Goal: Task Accomplishment & Management: Use online tool/utility

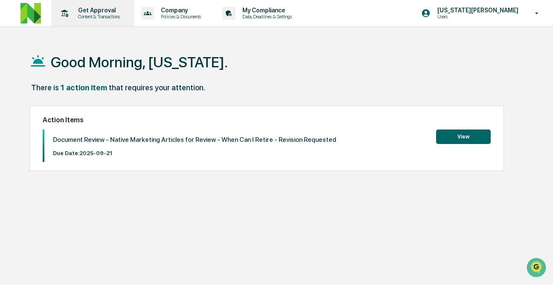
click at [96, 19] on p "Content & Transactions" at bounding box center [97, 17] width 53 height 6
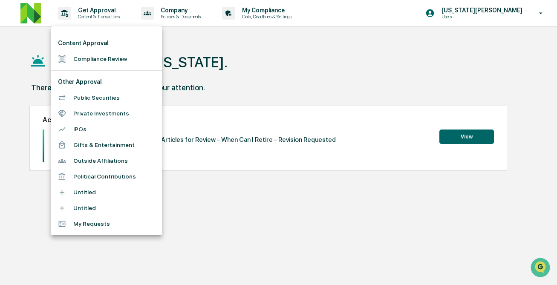
click at [212, 77] on div at bounding box center [278, 142] width 557 height 285
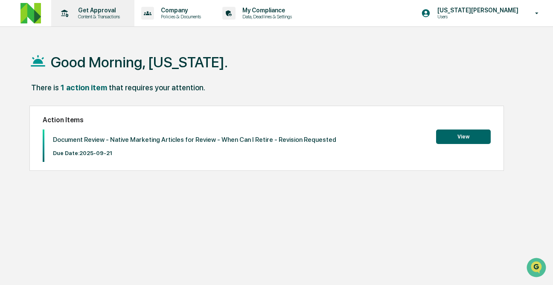
click at [82, 8] on p "Get Approval" at bounding box center [97, 10] width 53 height 7
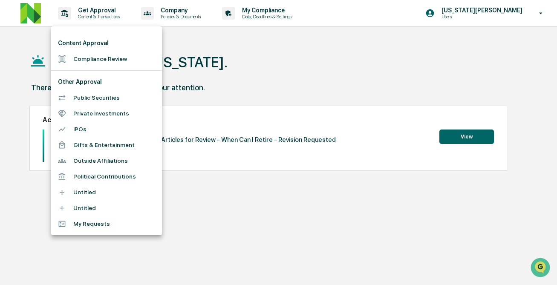
click at [86, 59] on li "Compliance Review" at bounding box center [106, 59] width 111 height 16
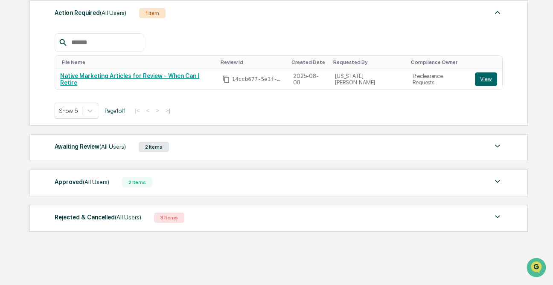
scroll to position [126, 0]
click at [116, 141] on div "Awaiting Review (All Users)" at bounding box center [90, 145] width 71 height 11
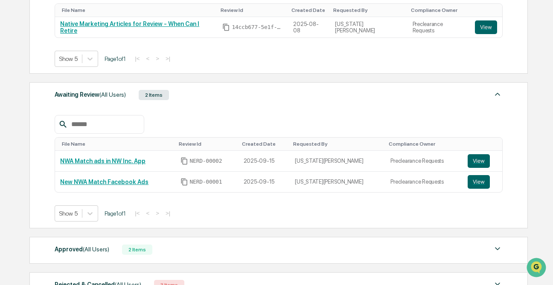
scroll to position [187, 0]
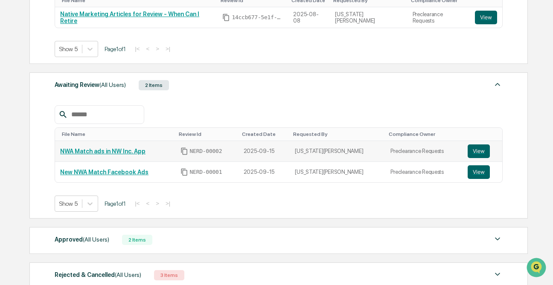
click at [122, 152] on link "NWA Match ads in NW Inc. App" at bounding box center [102, 151] width 85 height 7
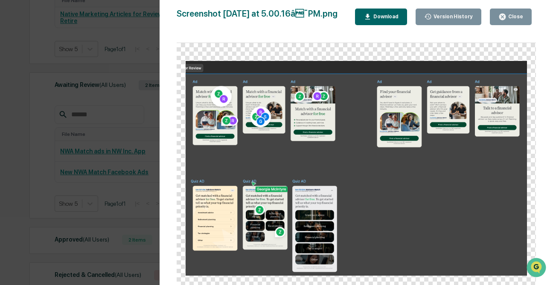
click at [513, 12] on button "Close" at bounding box center [510, 17] width 42 height 17
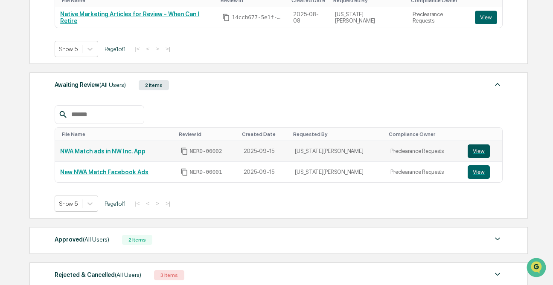
click at [476, 150] on button "View" at bounding box center [478, 152] width 22 height 14
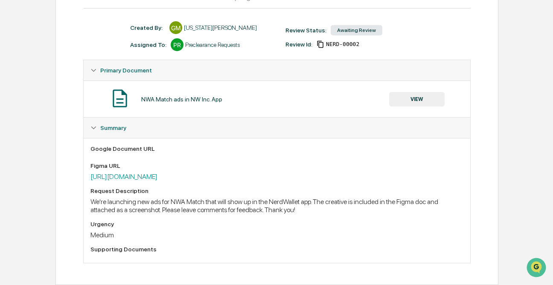
click at [310, 193] on div "Request Description" at bounding box center [276, 191] width 372 height 7
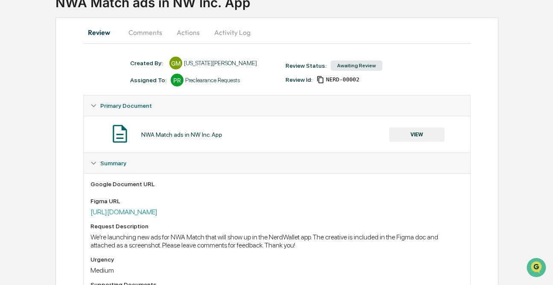
scroll to position [22, 0]
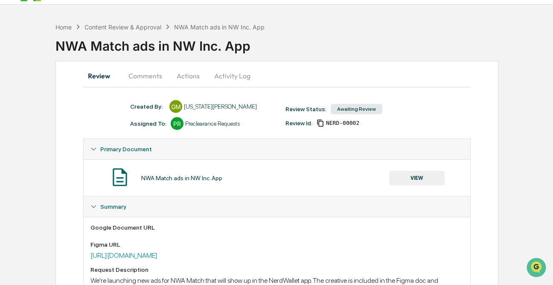
click at [148, 74] on button "Comments" at bounding box center [145, 76] width 47 height 20
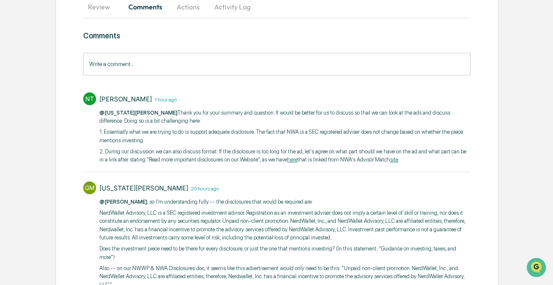
scroll to position [90, 0]
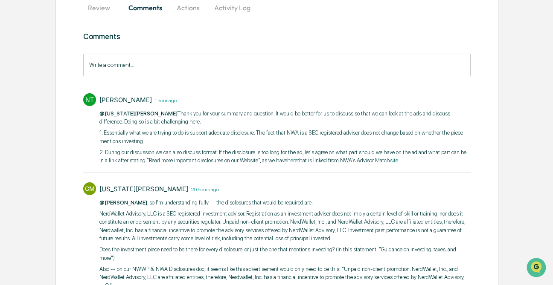
click at [200, 151] on p "2. During our discussion we can also discuss format. If the disclosure is too l…" at bounding box center [284, 156] width 370 height 17
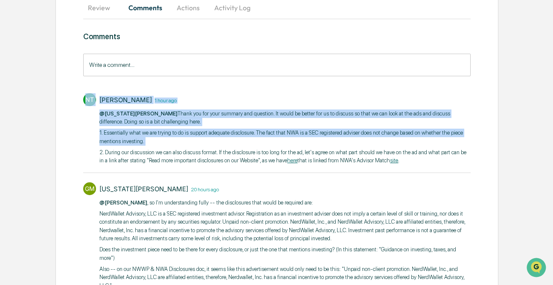
click at [200, 151] on p "2. During our discussion we can also discuss format. If the disclosure is too l…" at bounding box center [284, 156] width 370 height 17
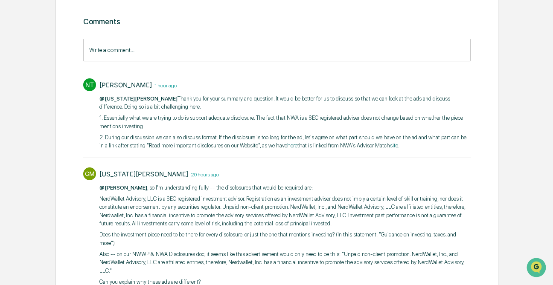
click at [189, 123] on p "1. Essentially what we are trying to do is support adequate disclosure. The fac…" at bounding box center [284, 122] width 370 height 17
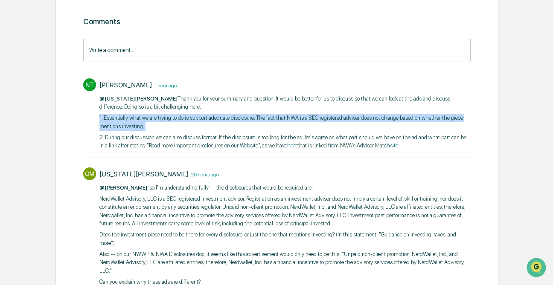
click at [189, 123] on p "1. Essentially what we are trying to do is support adequate disclosure. The fac…" at bounding box center [284, 122] width 370 height 17
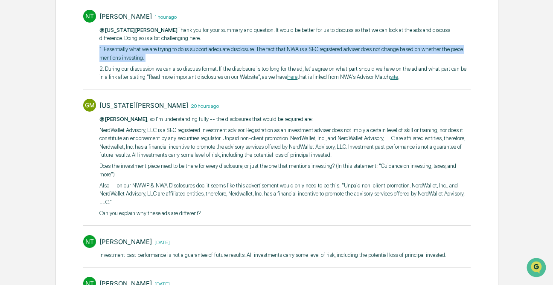
scroll to position [204, 0]
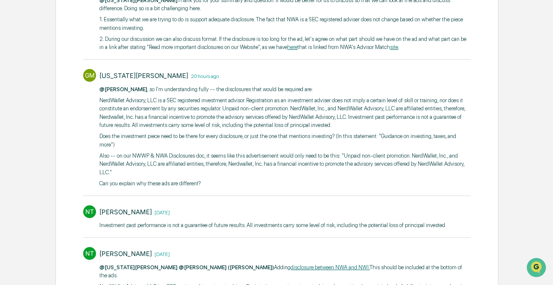
click at [189, 123] on p "NerdWallet Advisory, LLC is a SEC registered investment advisor. ​Registration …" at bounding box center [284, 112] width 370 height 33
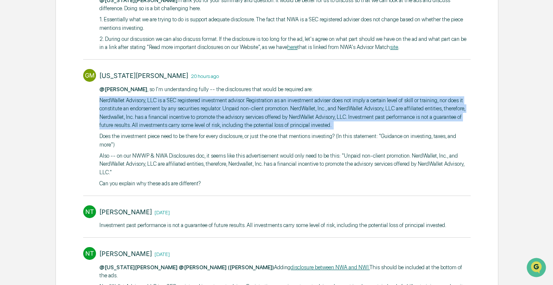
click at [189, 123] on p "NerdWallet Advisory, LLC is a SEC registered investment advisor. ​Registration …" at bounding box center [284, 112] width 370 height 33
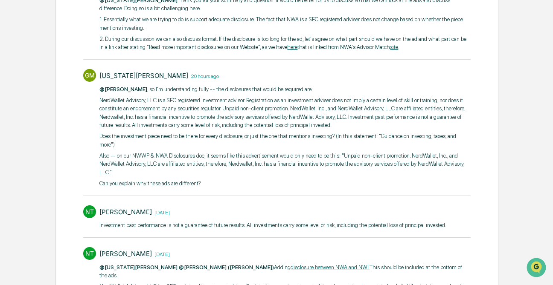
click at [187, 177] on p "Also -- on our NWWP & NWA Disclosures doc, it seems like this advertisement wou…" at bounding box center [284, 164] width 370 height 25
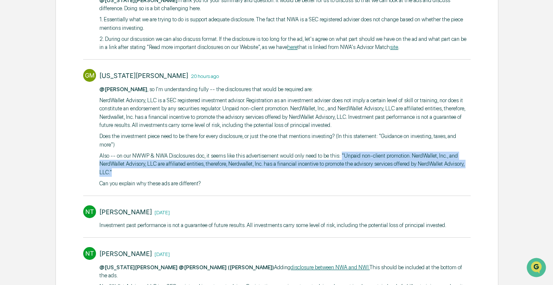
drag, startPoint x: 372, startPoint y: 170, endPoint x: 236, endPoint y: 188, distance: 136.9
click at [236, 177] on p "Also -- on our NWWP & NWA Disclosures doc, it seems like this advertisement wou…" at bounding box center [284, 164] width 370 height 25
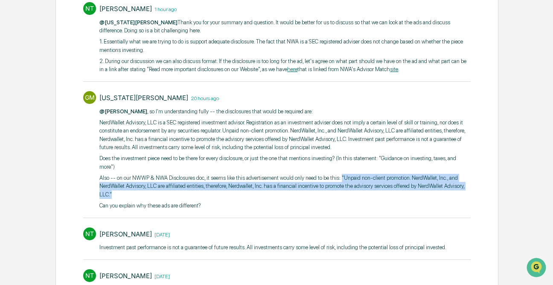
scroll to position [179, 0]
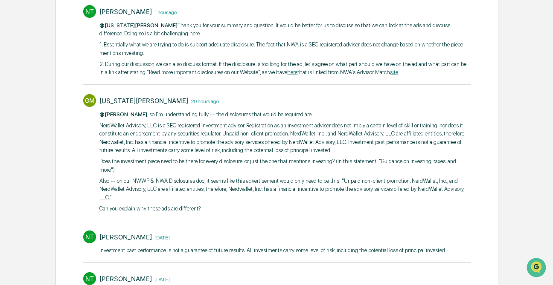
click at [153, 192] on div "@Neshie Tiwari , so I'm understanding fully -- the disclosures that would be re…" at bounding box center [284, 161] width 370 height 103
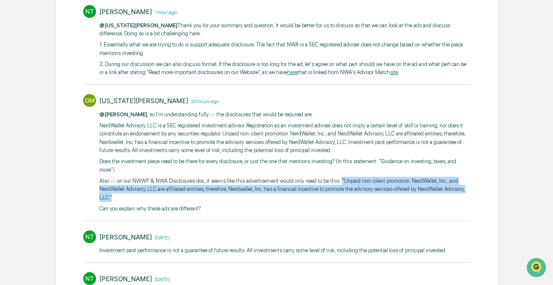
drag, startPoint x: 372, startPoint y: 197, endPoint x: 373, endPoint y: 211, distance: 14.6
click at [373, 202] on p "Also -- on our NWWP & NWA Disclosures doc, it seems like this advertisement wou…" at bounding box center [284, 189] width 370 height 25
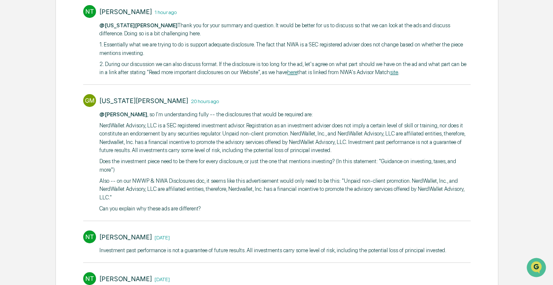
click at [3, 163] on div "Home Content Review & Approval NWA Match ads in NW Inc. App NWA Match ads in NW…" at bounding box center [276, 116] width 553 height 508
click at [230, 202] on p "Also -- on our NWWP & NWA Disclosures doc, it seems like this advertisement wou…" at bounding box center [284, 189] width 370 height 25
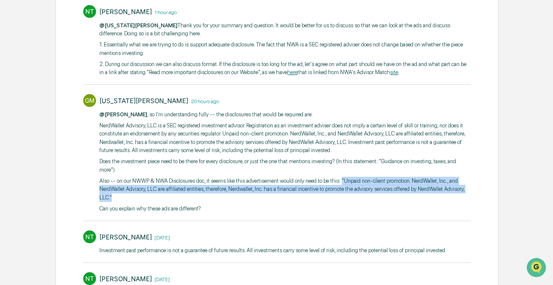
drag, startPoint x: 233, startPoint y: 214, endPoint x: 371, endPoint y: 194, distance: 139.6
click at [371, 194] on p "Also -- on our NWWP & NWA Disclosures doc, it seems like this advertisement wou…" at bounding box center [284, 189] width 370 height 25
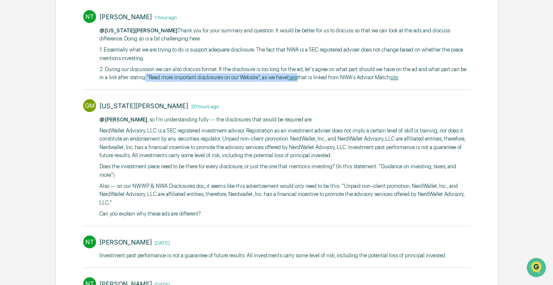
drag, startPoint x: 208, startPoint y: 78, endPoint x: 381, endPoint y: 74, distance: 172.7
click at [381, 74] on p "2. During our discussion we can also discuss format. If the disclosure is too l…" at bounding box center [284, 73] width 370 height 17
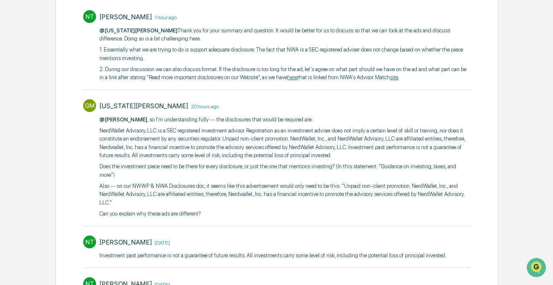
click at [224, 159] on p "NerdWallet Advisory, LLC is a SEC registered investment advisor. ​Registration …" at bounding box center [284, 143] width 370 height 33
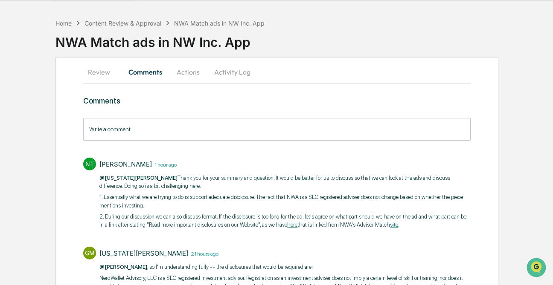
scroll to position [0, 0]
